Goal: Complete application form

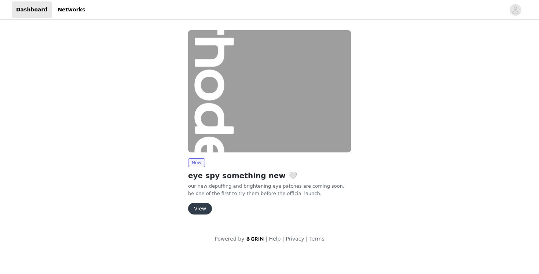
click at [204, 208] on button "View" at bounding box center [200, 208] width 24 height 12
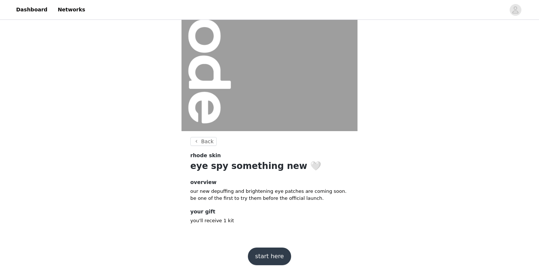
scroll to position [66, 0]
click at [266, 250] on button "start here" at bounding box center [269, 257] width 43 height 18
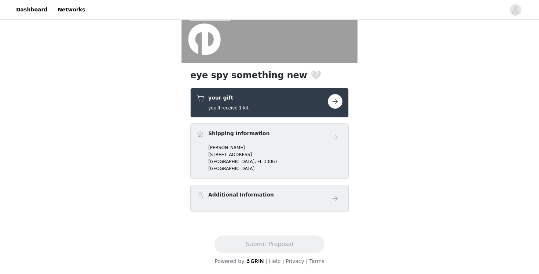
scroll to position [135, 0]
click at [334, 105] on button "button" at bounding box center [335, 101] width 15 height 15
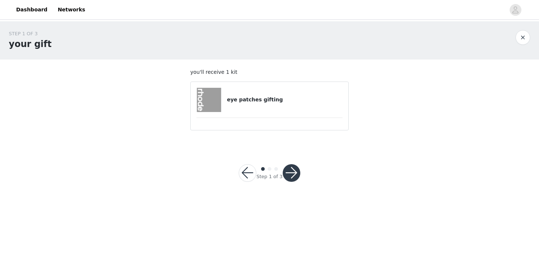
click at [299, 175] on div at bounding box center [292, 173] width 18 height 18
click at [289, 172] on button "button" at bounding box center [292, 173] width 18 height 18
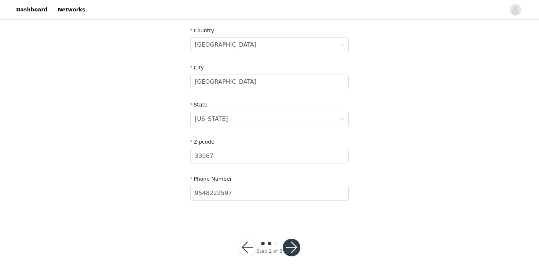
scroll to position [226, 0]
click at [289, 248] on button "button" at bounding box center [292, 248] width 18 height 18
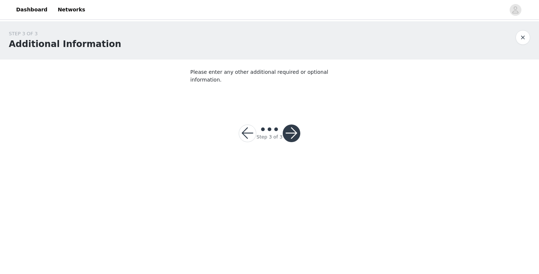
click at [295, 124] on button "button" at bounding box center [292, 133] width 18 height 18
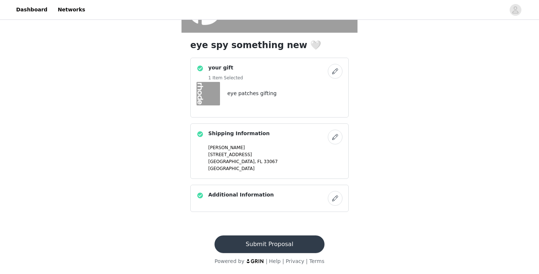
scroll to position [165, 0]
click at [252, 238] on button "Submit Proposal" at bounding box center [270, 244] width 110 height 18
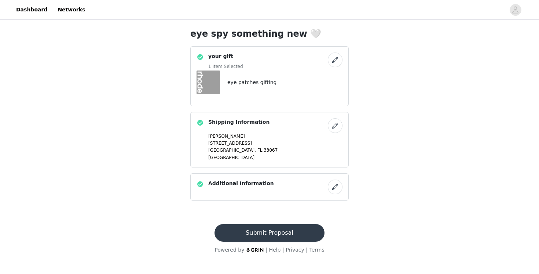
scroll to position [0, 0]
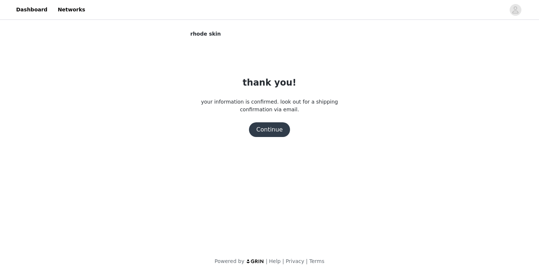
click at [268, 137] on button "Continue" at bounding box center [269, 129] width 41 height 15
